Goal: Task Accomplishment & Management: Use online tool/utility

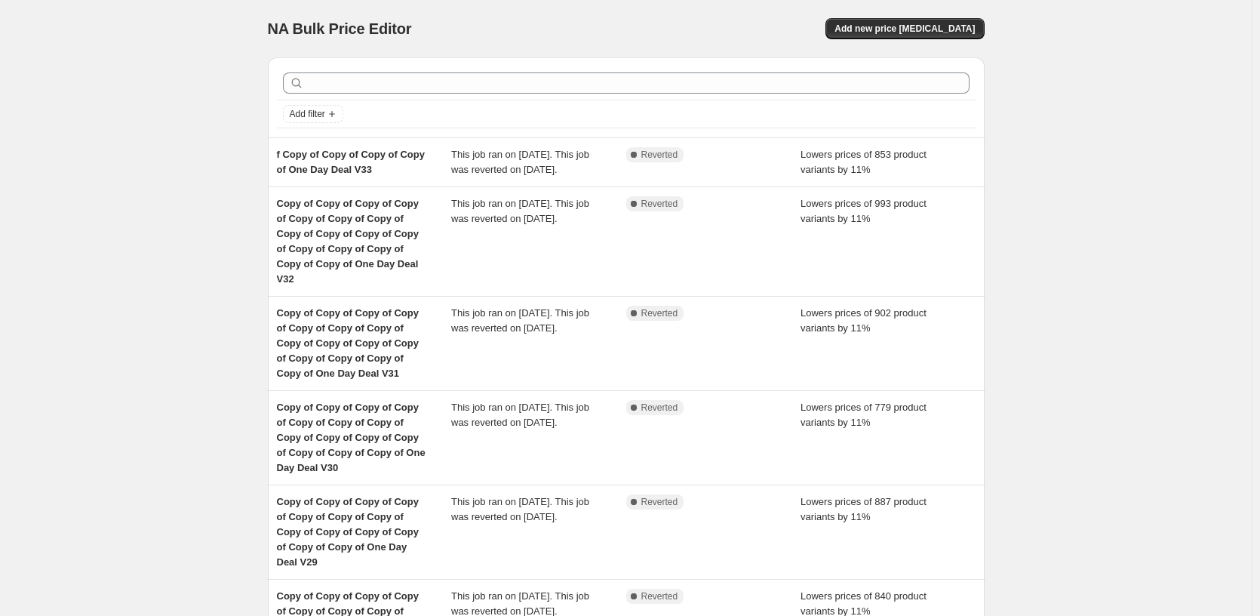
drag, startPoint x: 151, startPoint y: 227, endPoint x: 159, endPoint y: 234, distance: 10.7
click at [151, 227] on div "NA Bulk Price Editor. This page is ready NA Bulk Price Editor Add new price [ME…" at bounding box center [626, 554] width 1252 height 1109
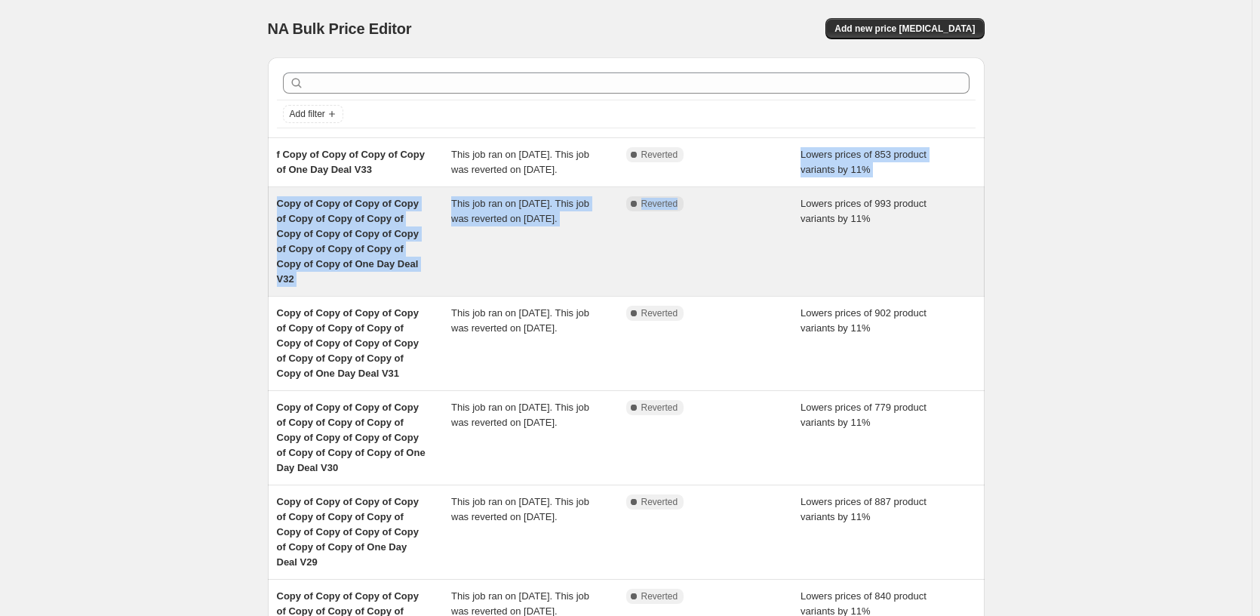
drag, startPoint x: 745, startPoint y: 178, endPoint x: 826, endPoint y: 283, distance: 132.3
click at [807, 287] on ul "f Copy of Copy of Copy of Copy of One Day Deal V33 This job ran on [DATE]. This…" at bounding box center [626, 548] width 717 height 822
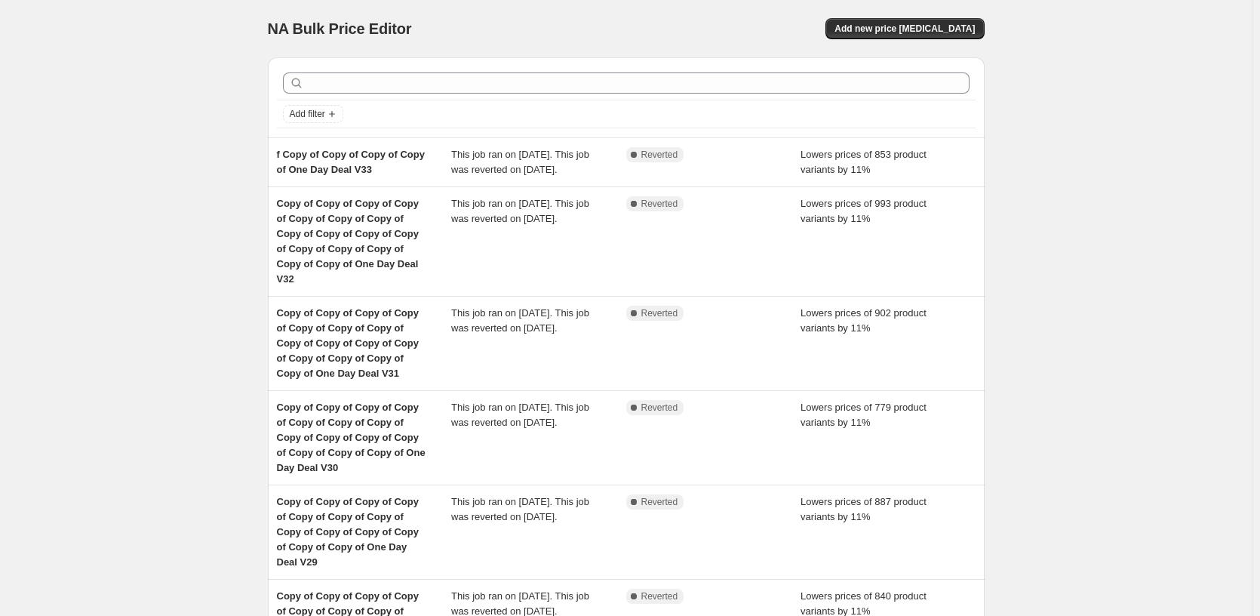
click at [1098, 286] on div "NA Bulk Price Editor. This page is ready NA Bulk Price Editor Add new price [ME…" at bounding box center [626, 554] width 1252 height 1109
click at [198, 52] on div "NA Bulk Price Editor. This page is ready NA Bulk Price Editor Add new price [ME…" at bounding box center [626, 554] width 1252 height 1109
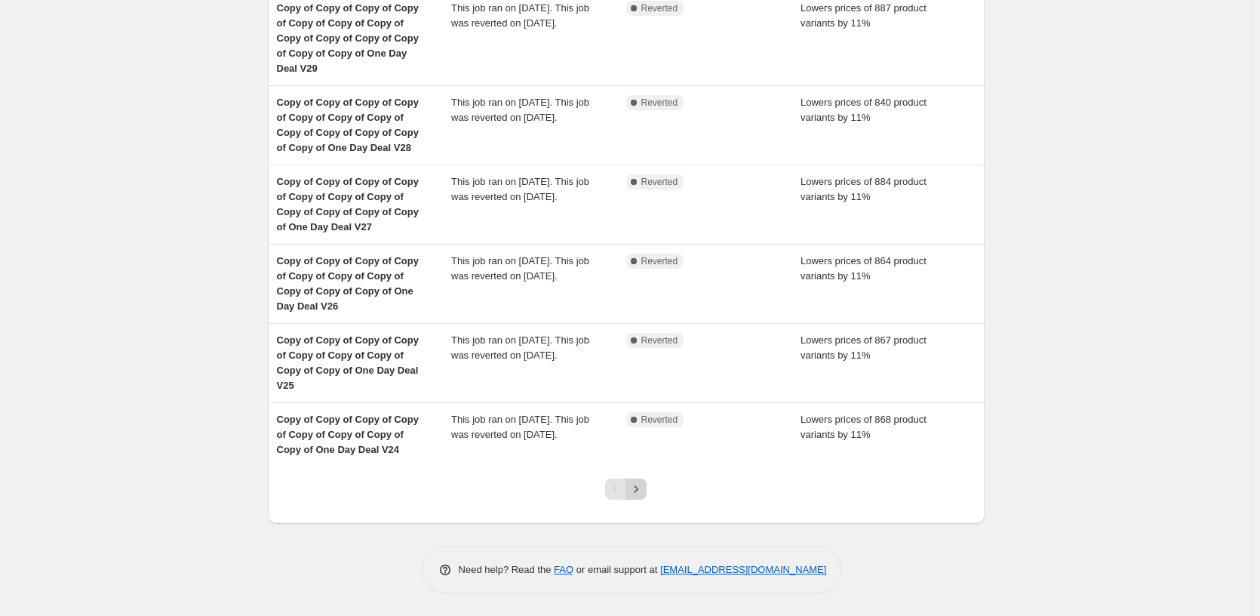
click at [638, 487] on icon "Next" at bounding box center [635, 488] width 15 height 15
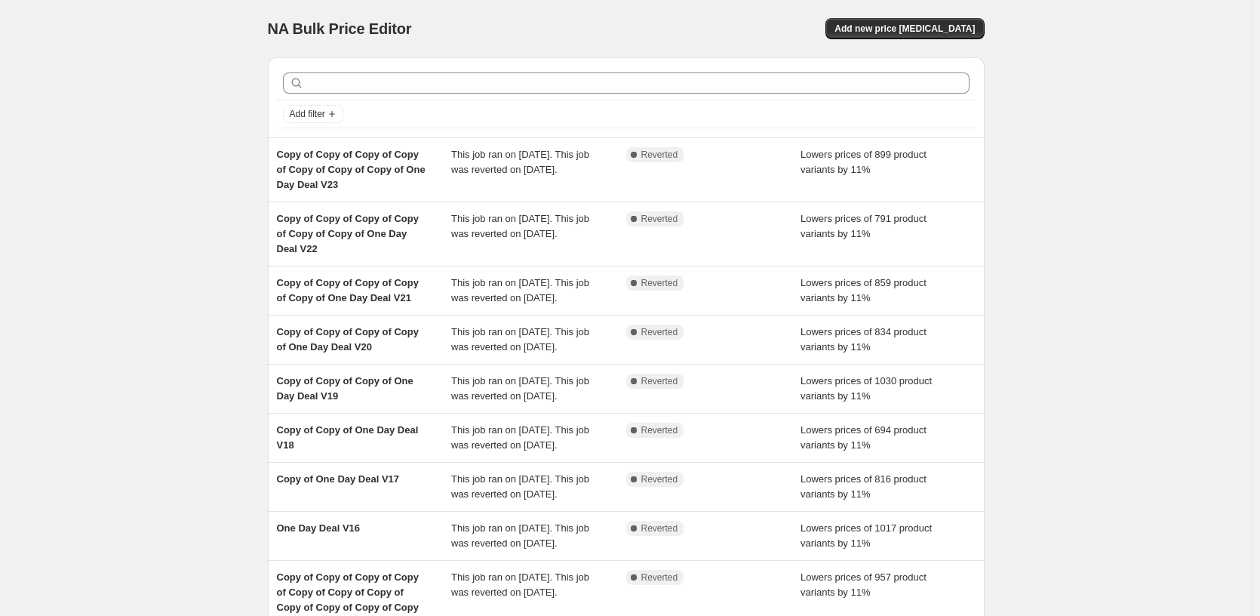
scroll to position [373, 0]
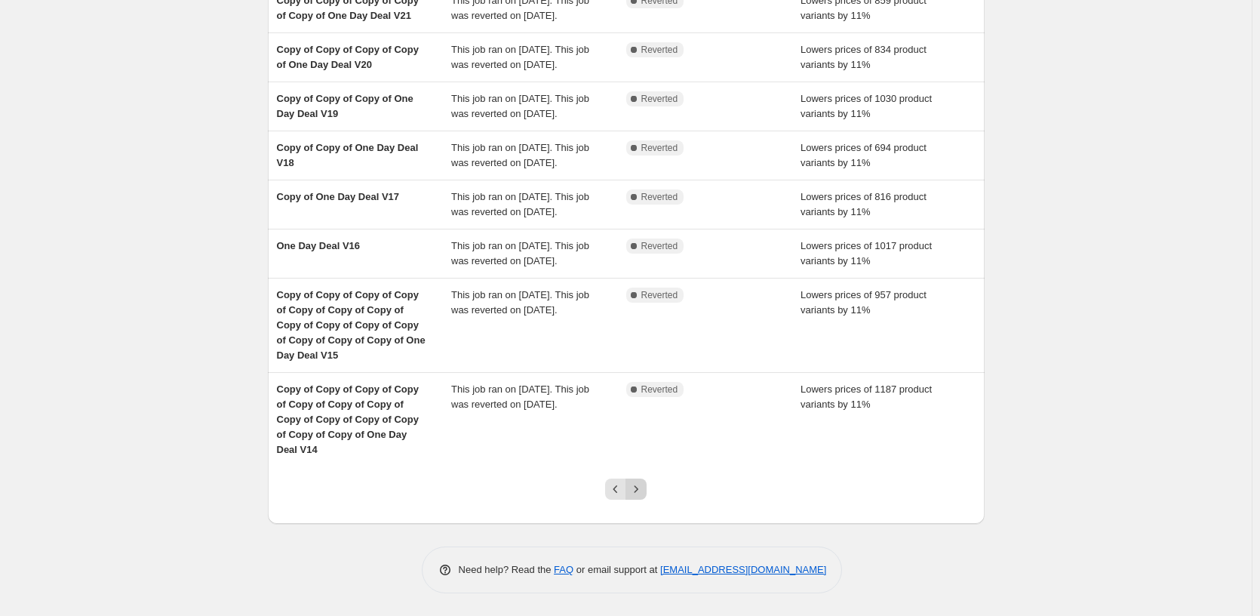
click at [642, 494] on icon "Next" at bounding box center [635, 488] width 15 height 15
